Goal: Check status: Check status

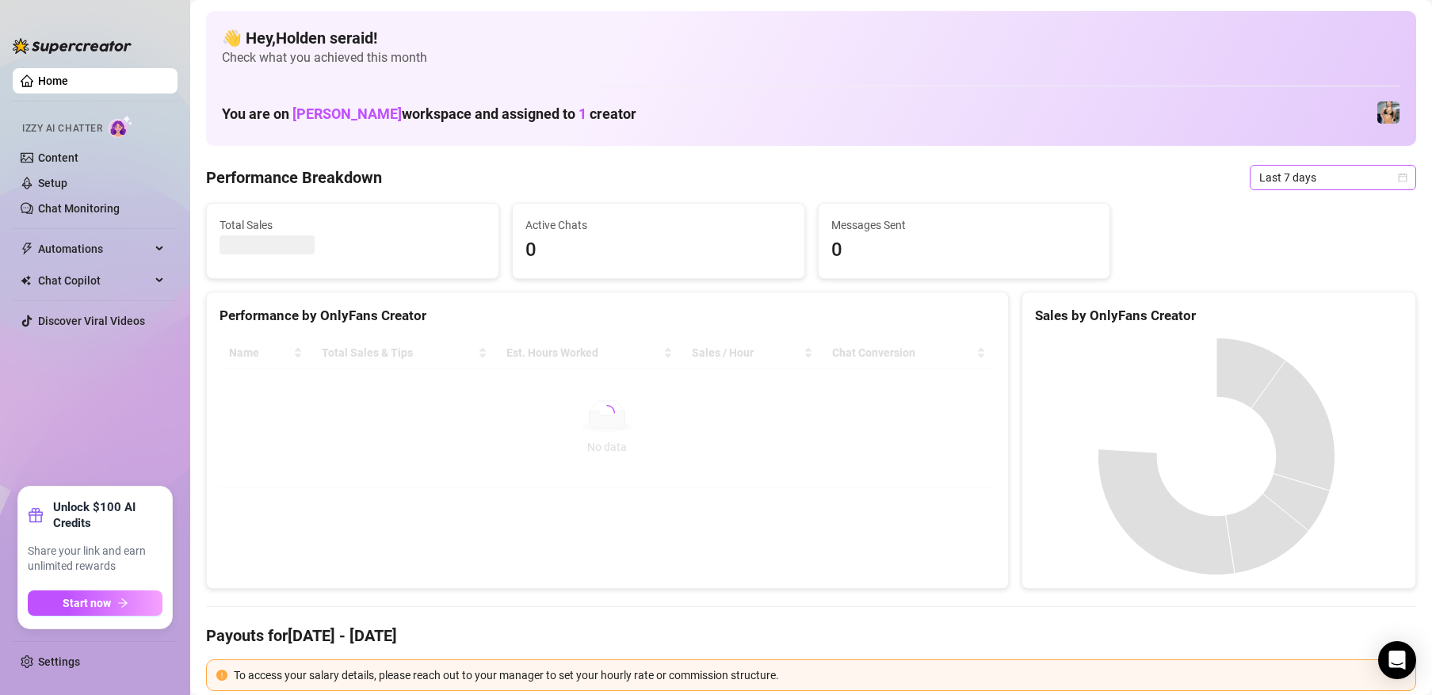
click at [1294, 187] on span "Last 7 days" at bounding box center [1332, 178] width 147 height 24
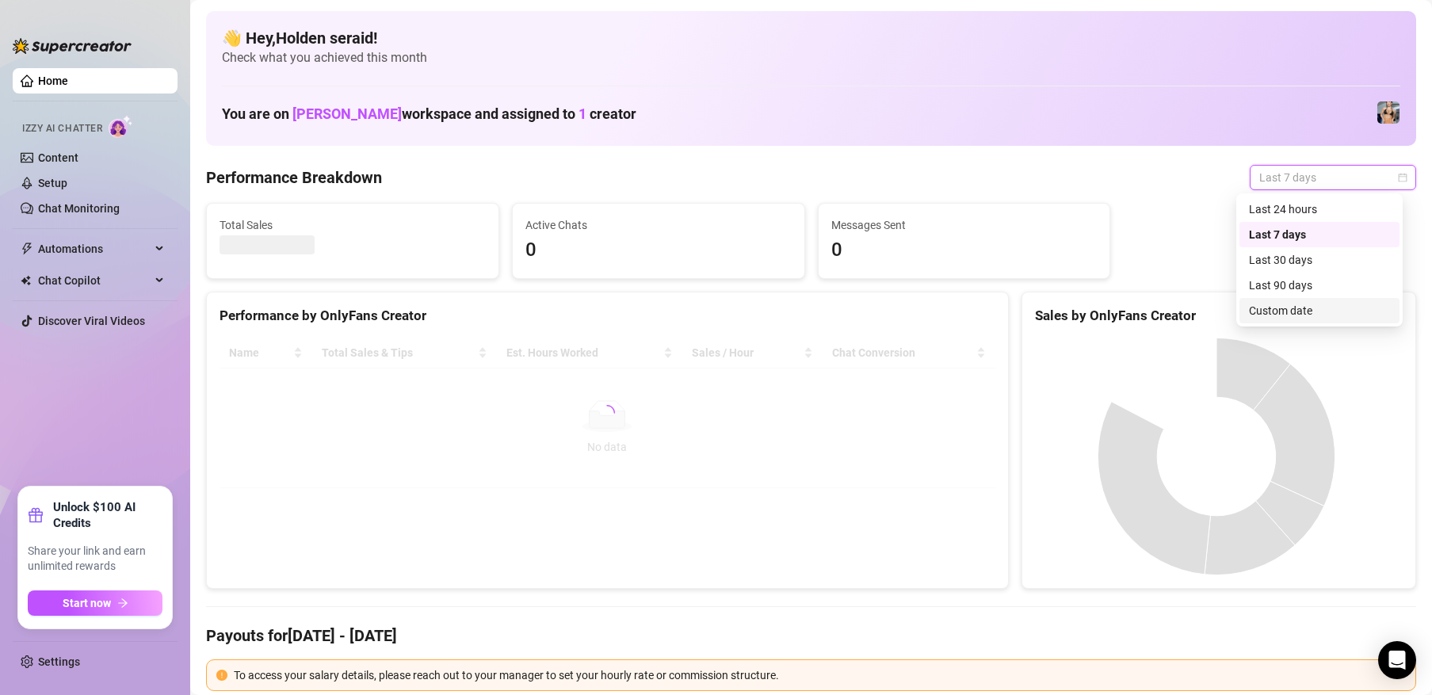
click at [1278, 304] on div "Custom date" at bounding box center [1319, 310] width 141 height 17
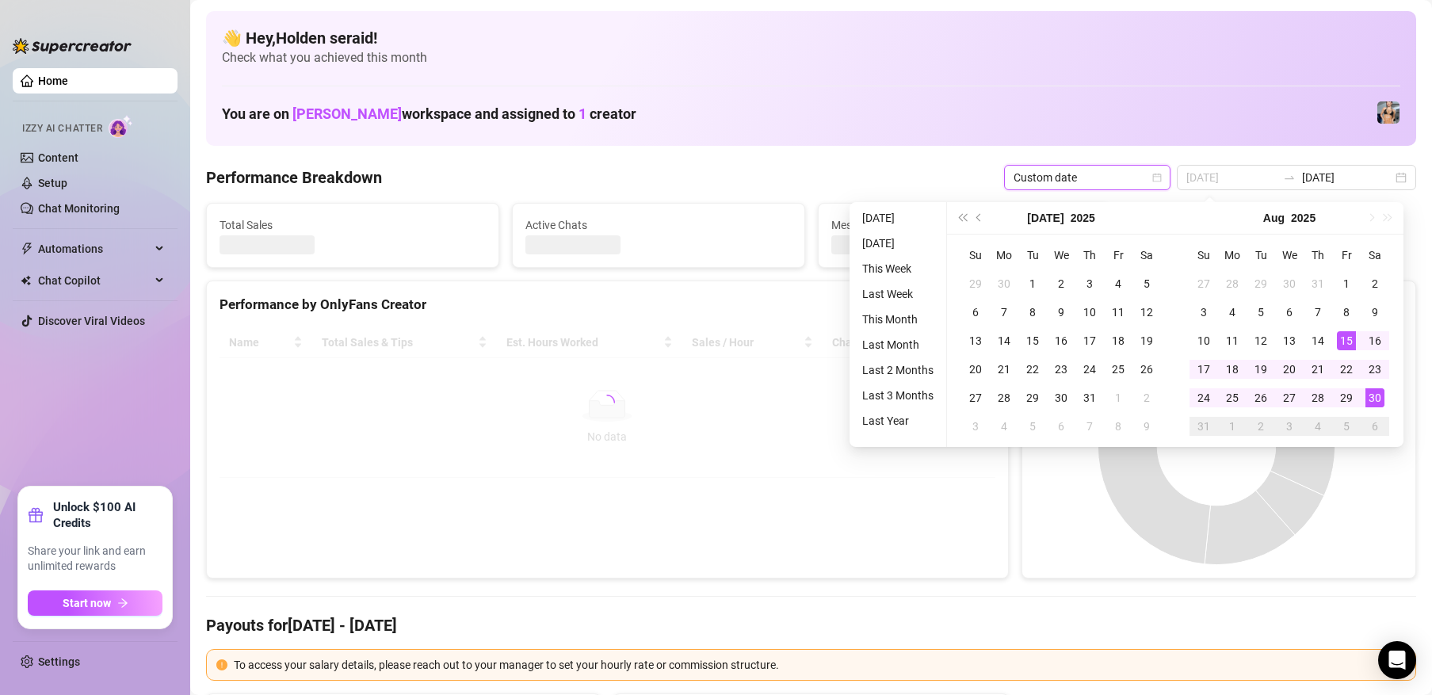
type input "[DATE]"
click at [1339, 339] on div "15" at bounding box center [1346, 340] width 19 height 19
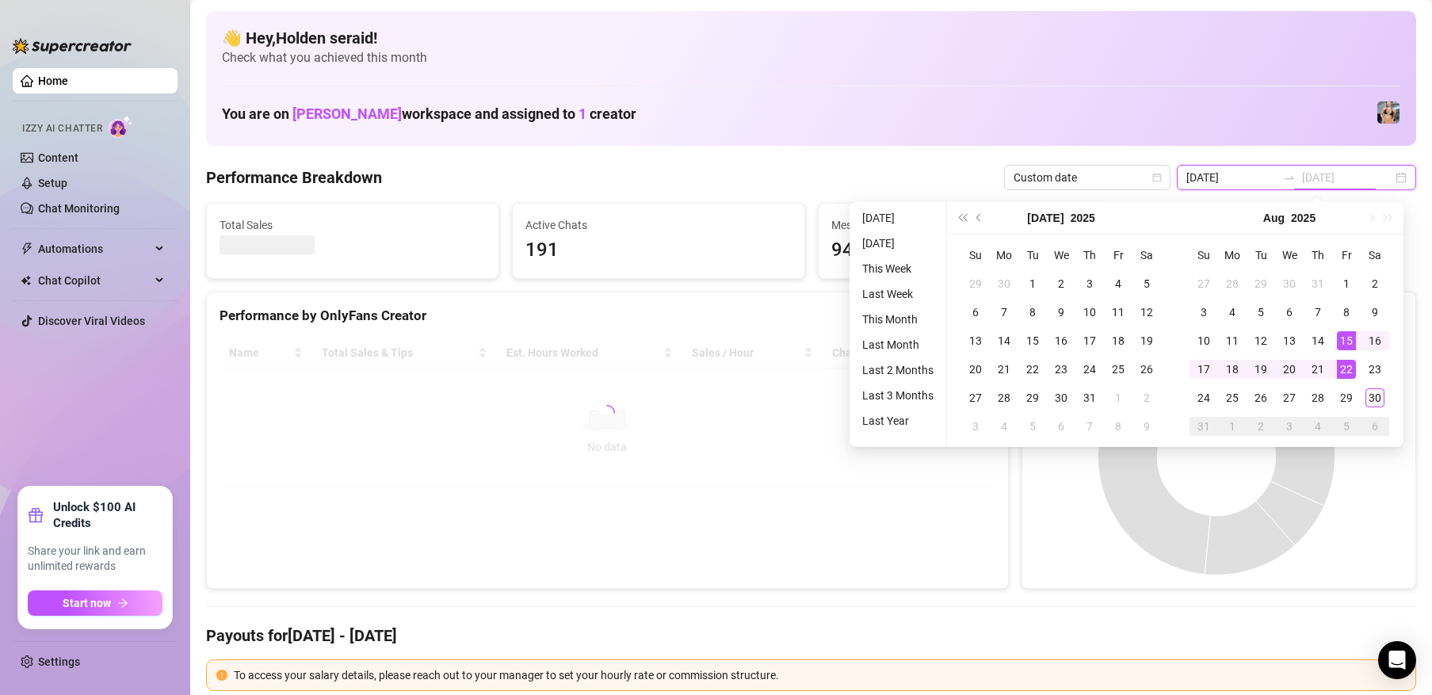
type input "[DATE]"
click at [1372, 400] on div "30" at bounding box center [1375, 397] width 19 height 19
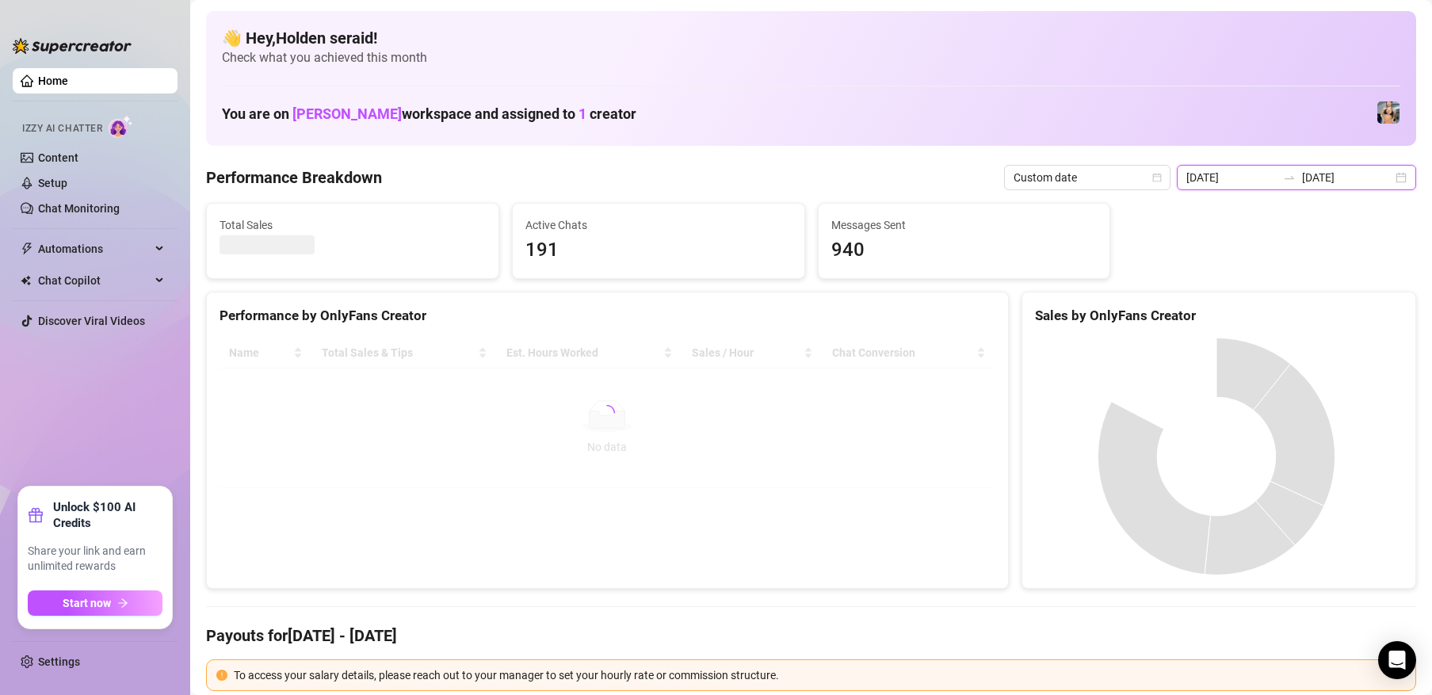
click at [1250, 178] on input "[DATE]" at bounding box center [1231, 177] width 90 height 17
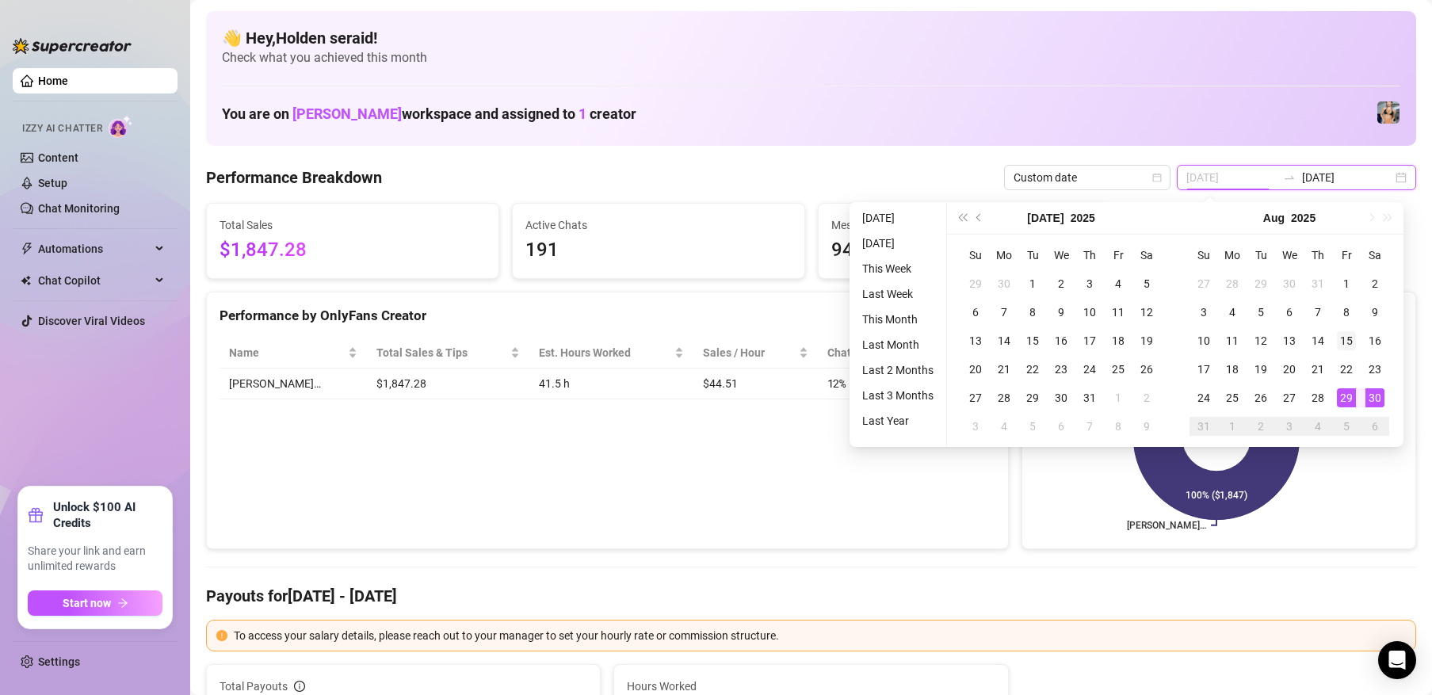
type input "[DATE]"
click at [1344, 330] on td "15" at bounding box center [1346, 341] width 29 height 29
type input "[DATE]"
click at [1374, 395] on div "30" at bounding box center [1375, 397] width 19 height 19
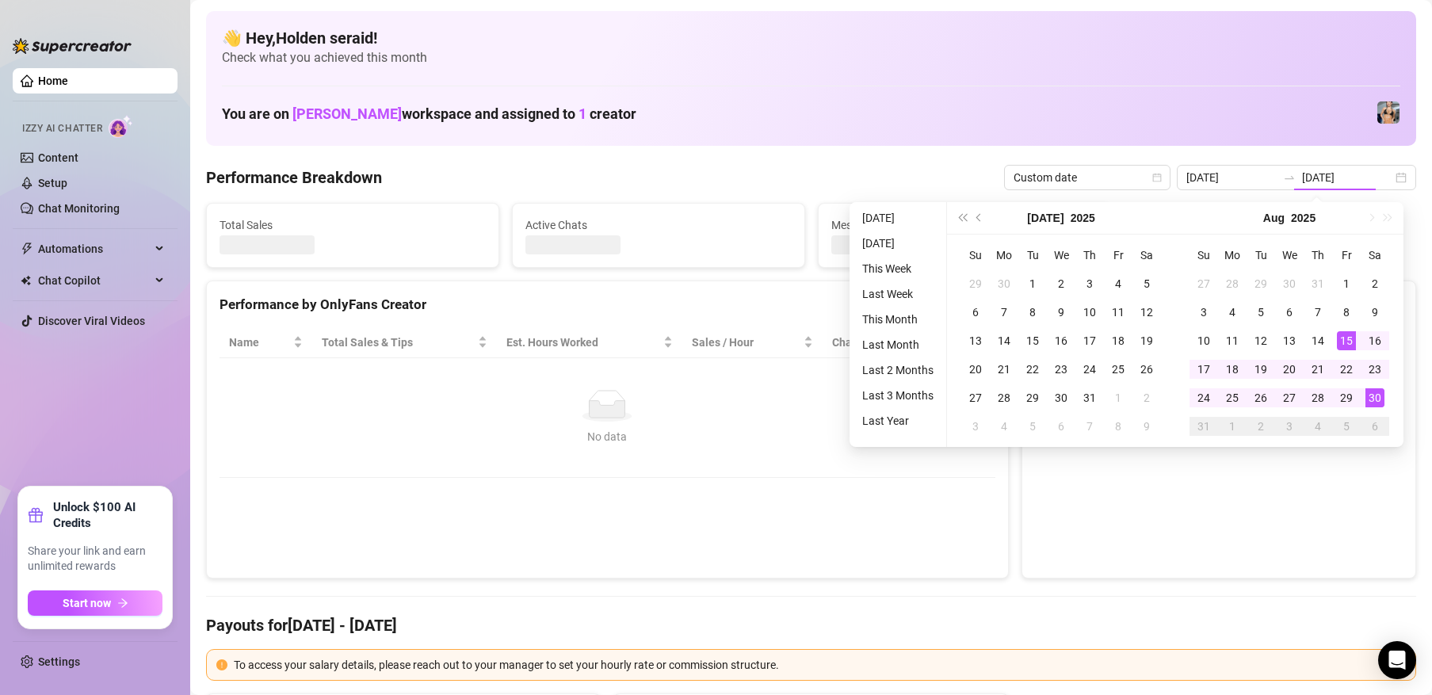
type input "[DATE]"
